Goal: Information Seeking & Learning: Learn about a topic

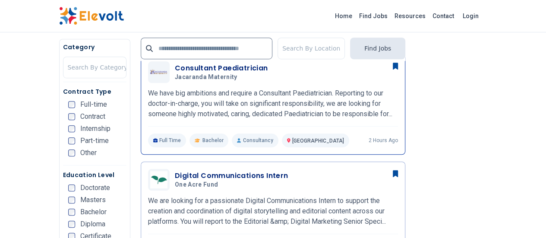
scroll to position [259, 0]
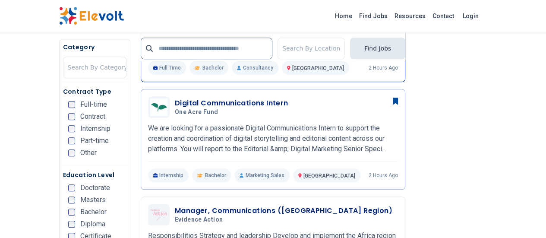
scroll to position [302, 0]
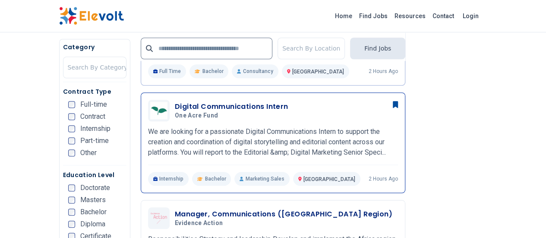
click at [229, 100] on div "Digital Communications Intern One Acre Fund 09/08/2025 10/08/2025" at bounding box center [273, 111] width 250 height 22
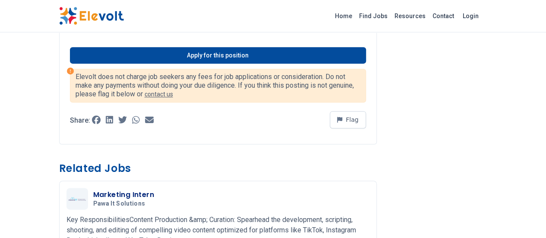
scroll to position [561, 0]
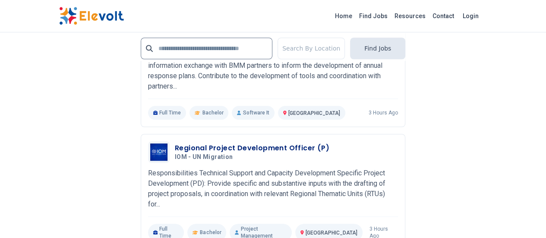
scroll to position [1984, 0]
